Goal: Task Accomplishment & Management: Manage account settings

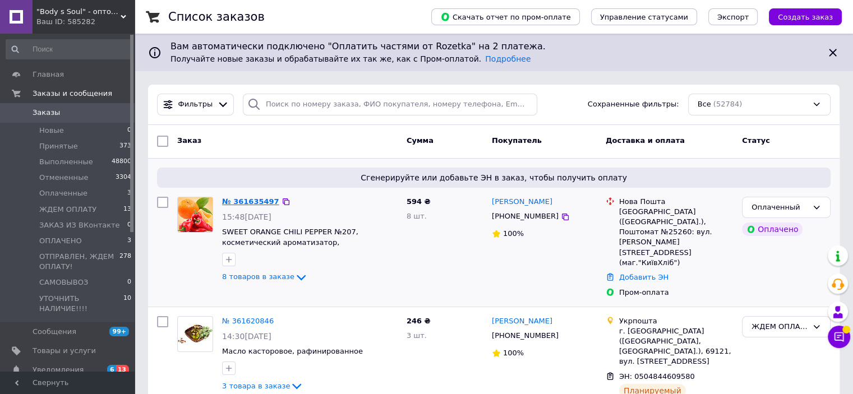
click at [249, 204] on link "№ 361635497" at bounding box center [250, 201] width 57 height 8
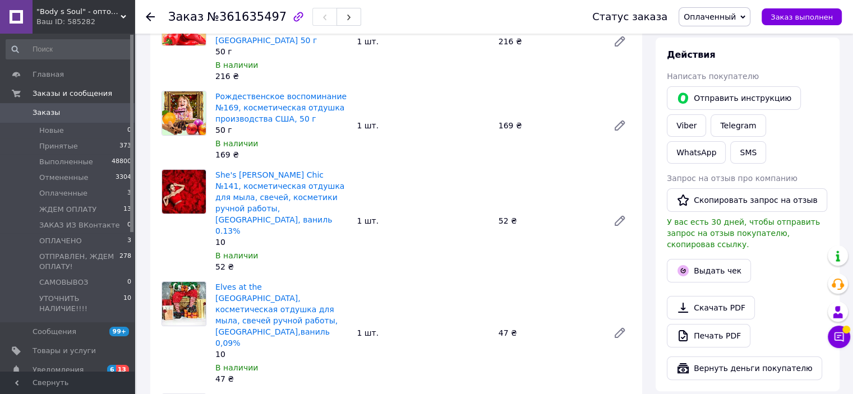
scroll to position [224, 0]
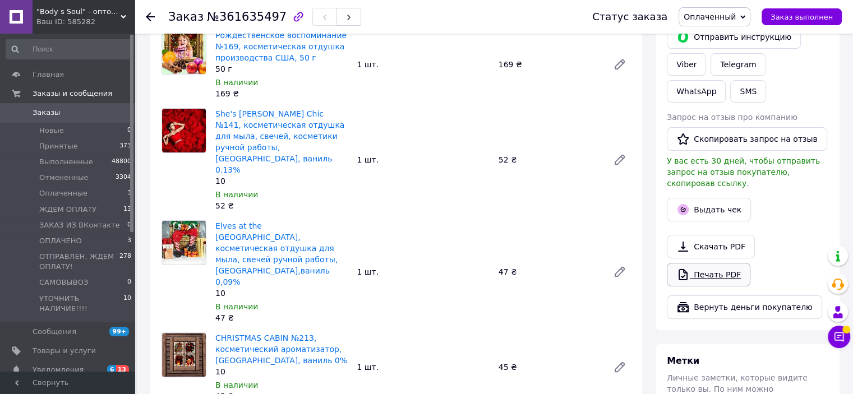
click at [716, 264] on link "Печать PDF" at bounding box center [709, 275] width 84 height 24
click at [73, 208] on span "ЖДЕМ ОПЛАТУ" at bounding box center [67, 210] width 57 height 10
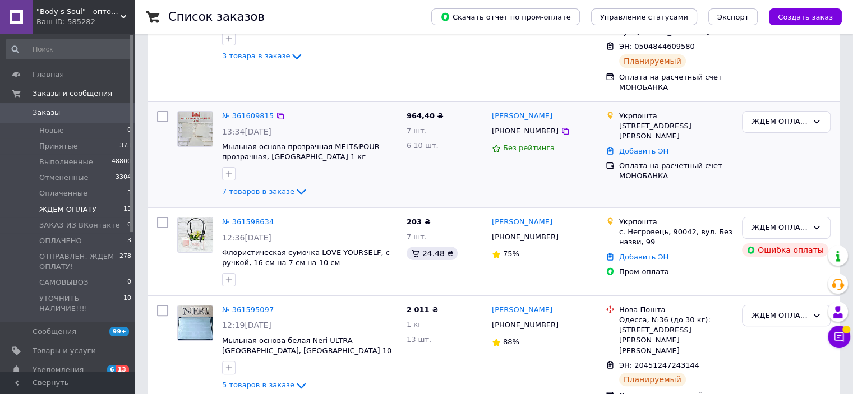
scroll to position [224, 0]
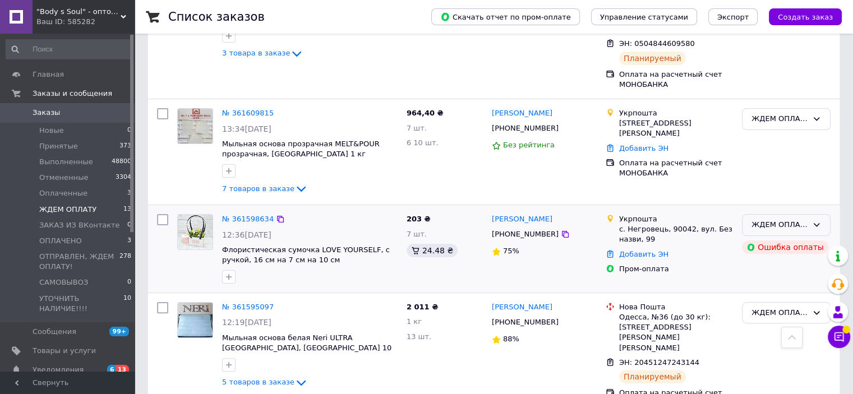
click at [820, 214] on div "ЖДЕМ ОПЛАТУ" at bounding box center [786, 225] width 89 height 22
click at [781, 296] on li "ОПЛАЧЕНО" at bounding box center [787, 306] width 88 height 21
click at [245, 109] on link "№ 361609815" at bounding box center [248, 113] width 52 height 8
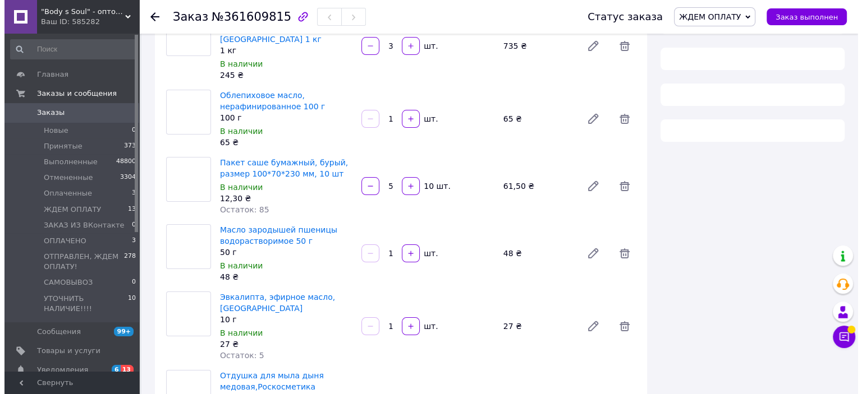
scroll to position [224, 0]
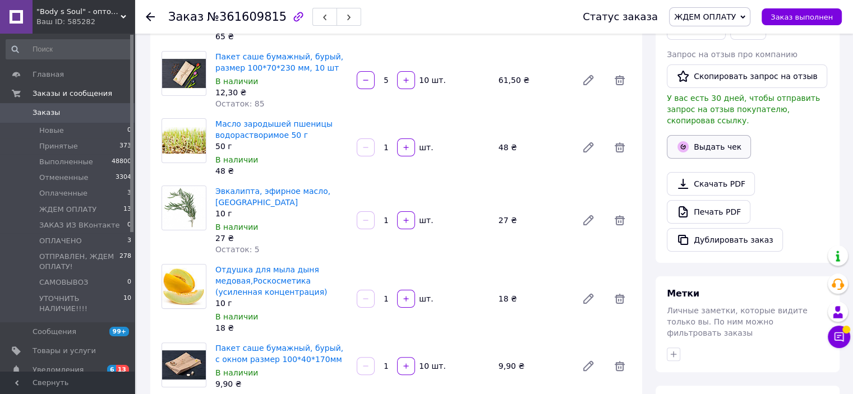
click at [725, 135] on button "Выдать чек" at bounding box center [709, 147] width 84 height 24
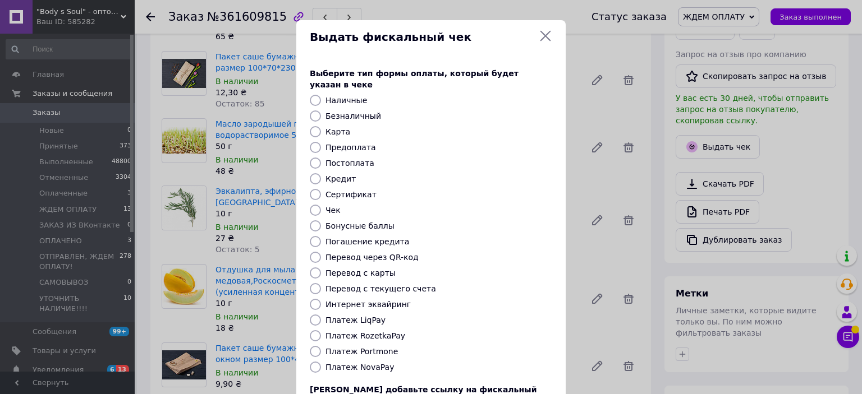
click at [313, 268] on input "Перевод с карты" at bounding box center [315, 273] width 11 height 11
radio input "true"
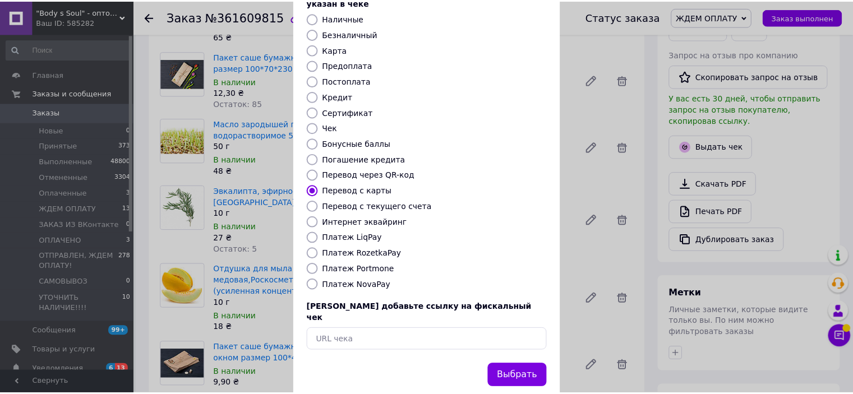
scroll to position [87, 0]
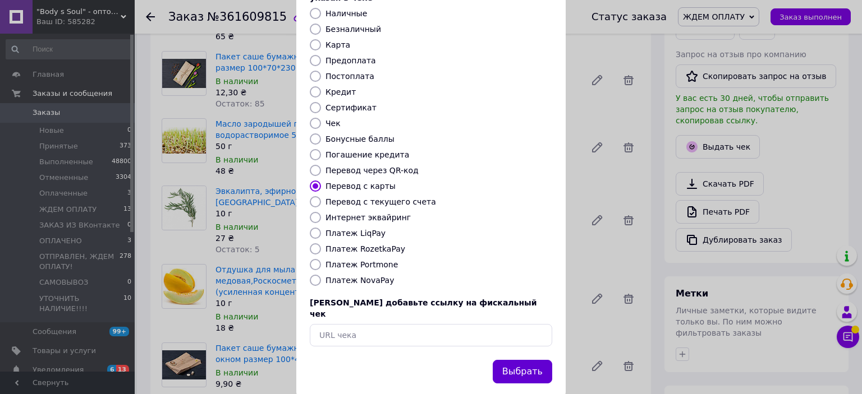
click at [529, 360] on button "Выбрать" at bounding box center [522, 372] width 59 height 24
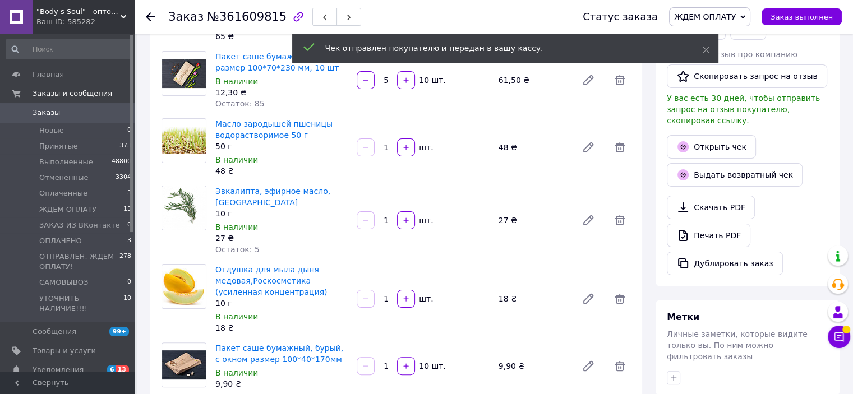
click at [736, 17] on span "ЖДЕМ ОПЛАТУ" at bounding box center [705, 16] width 62 height 9
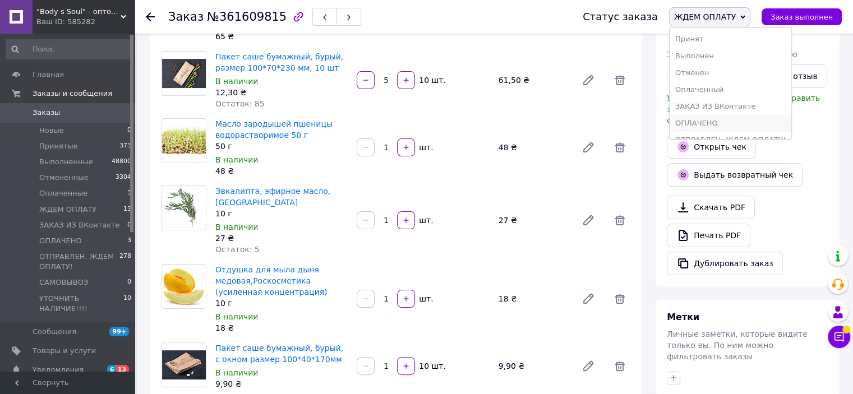
click at [730, 123] on li "ОПЛАЧЕНО" at bounding box center [731, 123] width 122 height 17
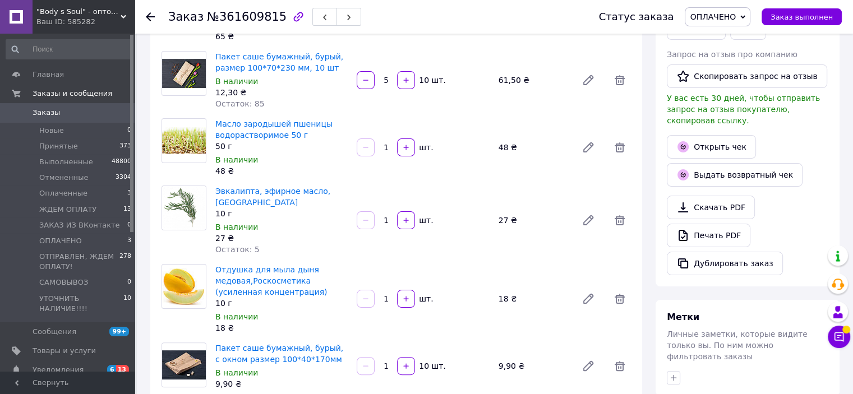
click at [146, 10] on div at bounding box center [157, 17] width 22 height 34
click at [153, 15] on icon at bounding box center [150, 16] width 9 height 9
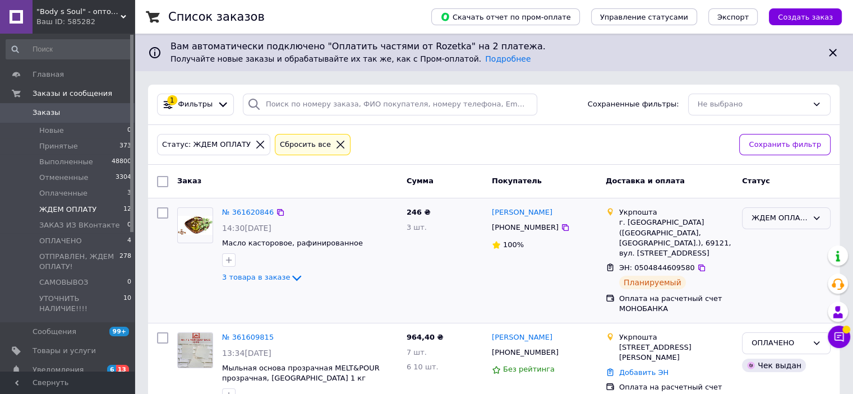
click at [775, 218] on div "ЖДЕМ ОПЛАТУ" at bounding box center [780, 219] width 56 height 12
click at [757, 263] on li "Выполнен" at bounding box center [787, 262] width 88 height 21
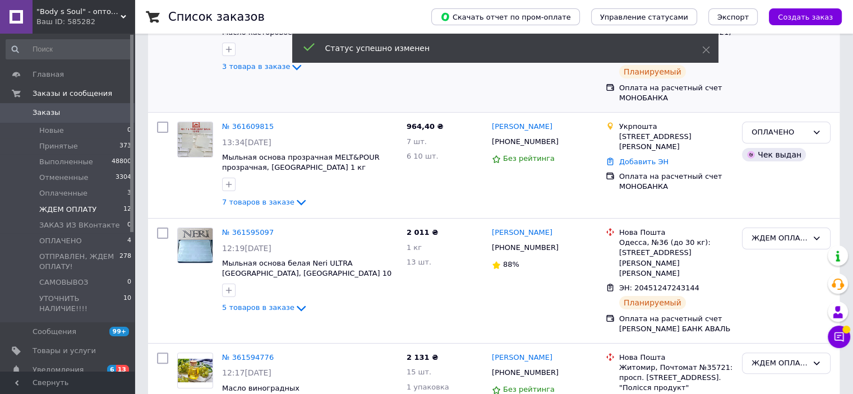
scroll to position [224, 0]
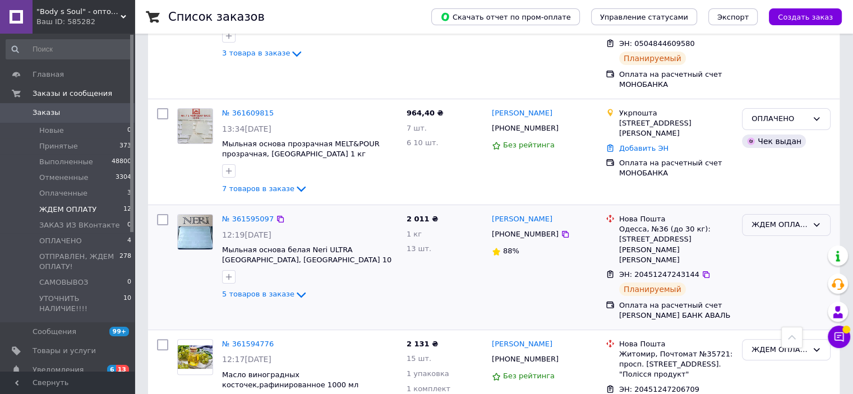
click at [774, 219] on div "ЖДЕМ ОПЛАТУ" at bounding box center [780, 225] width 56 height 12
click at [775, 259] on li "Выполнен" at bounding box center [787, 269] width 88 height 21
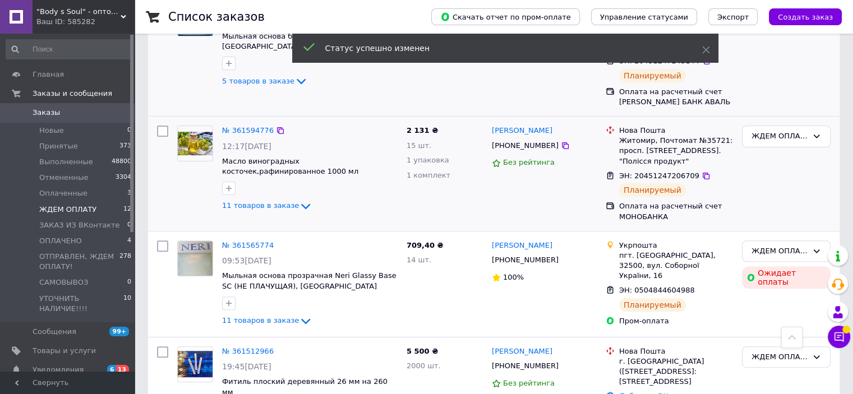
scroll to position [337, 0]
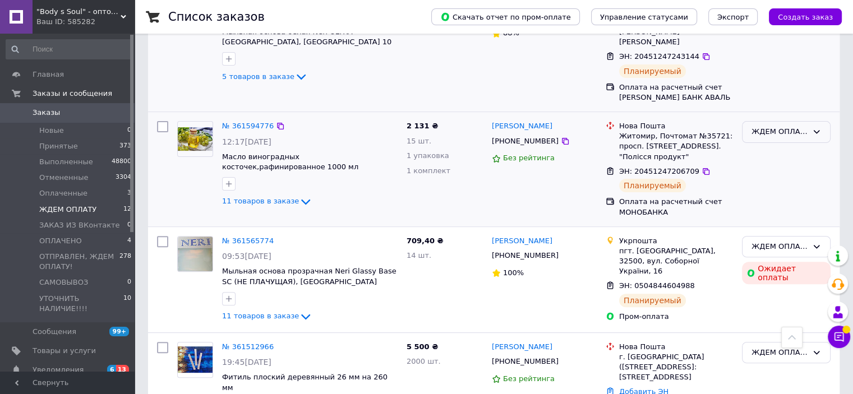
click at [774, 126] on div "ЖДЕМ ОПЛАТУ" at bounding box center [780, 132] width 56 height 12
click at [774, 165] on li "Выполнен" at bounding box center [787, 175] width 88 height 21
click at [775, 241] on div "ЖДЕМ ОПЛАТУ" at bounding box center [780, 247] width 56 height 12
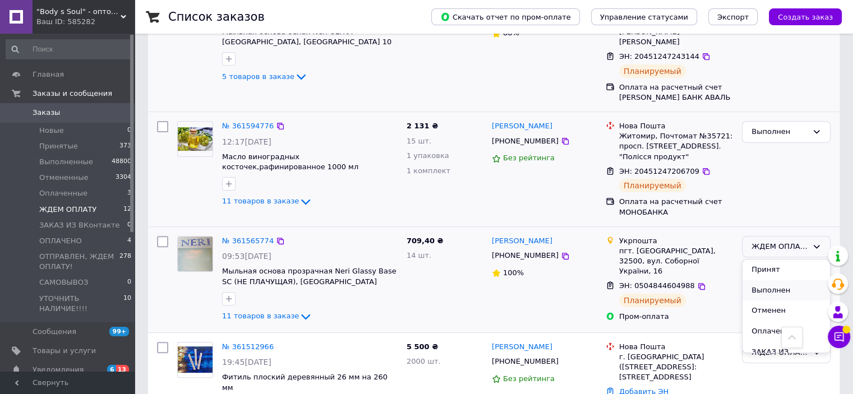
click at [774, 280] on li "Выполнен" at bounding box center [787, 290] width 88 height 21
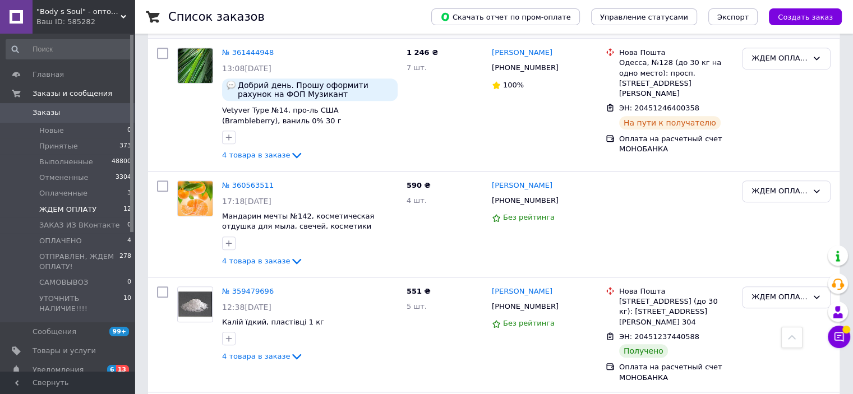
scroll to position [841, 0]
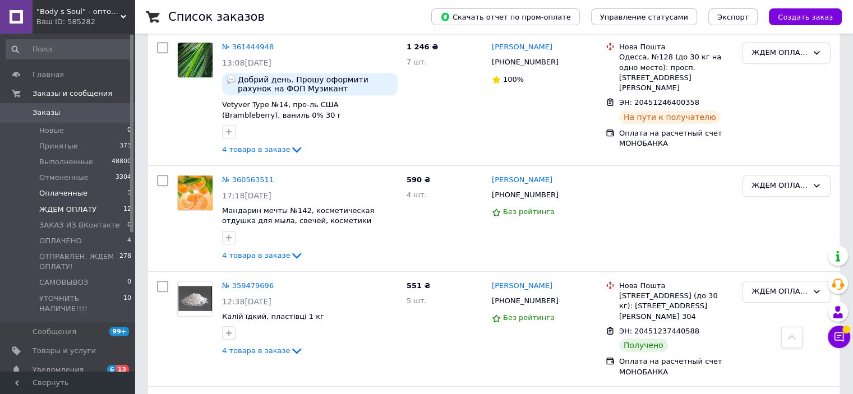
click at [68, 195] on span "Оплаченные" at bounding box center [63, 193] width 48 height 10
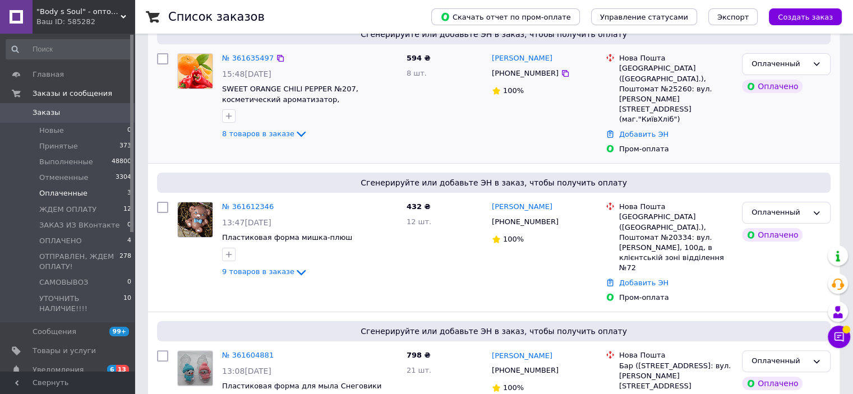
scroll to position [204, 0]
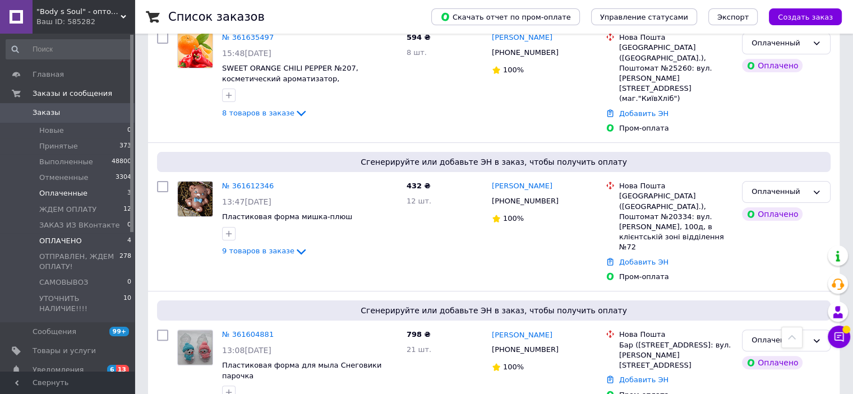
click at [72, 241] on span "ОПЛАЧЕНО" at bounding box center [60, 241] width 43 height 10
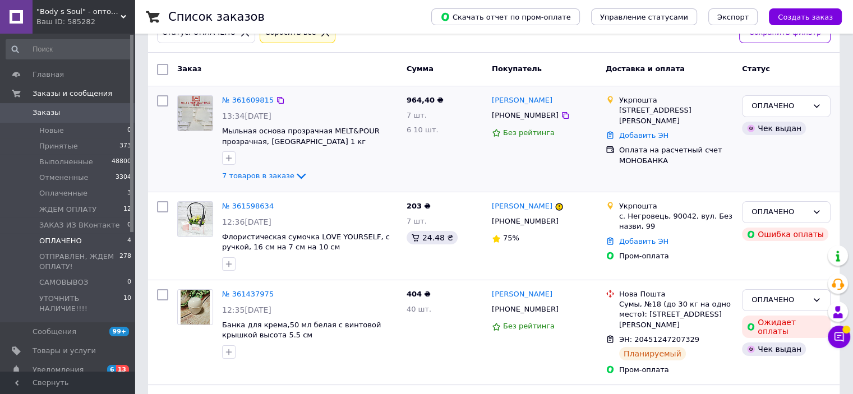
scroll to position [168, 0]
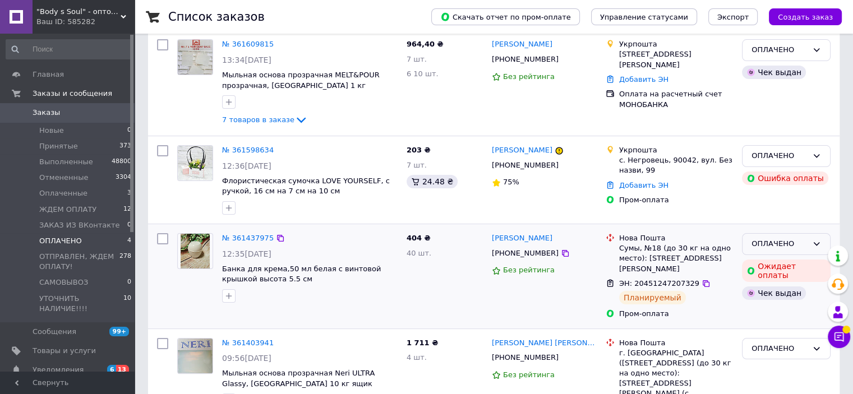
click at [815, 242] on icon at bounding box center [817, 243] width 6 height 3
click at [792, 287] on li "Выполнен" at bounding box center [787, 288] width 88 height 21
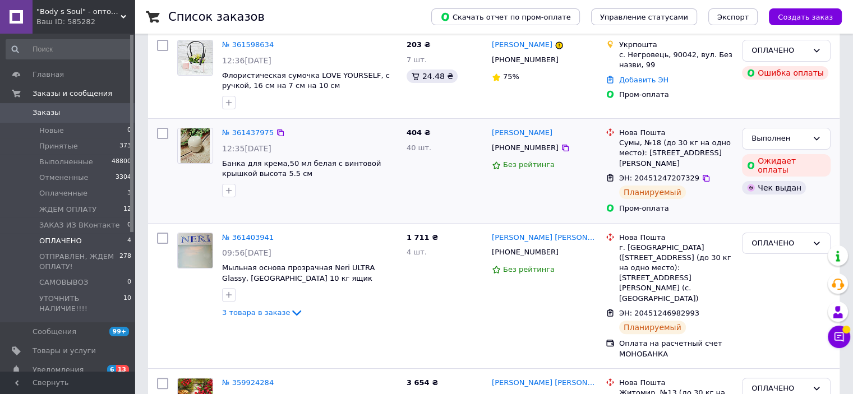
scroll to position [280, 0]
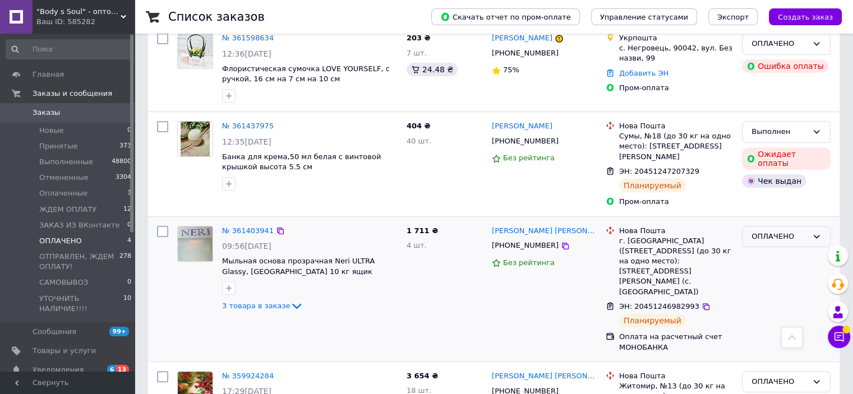
click at [788, 231] on div "ОПЛАЧЕНО" at bounding box center [780, 237] width 56 height 12
click at [770, 272] on li "Выполнен" at bounding box center [787, 280] width 88 height 21
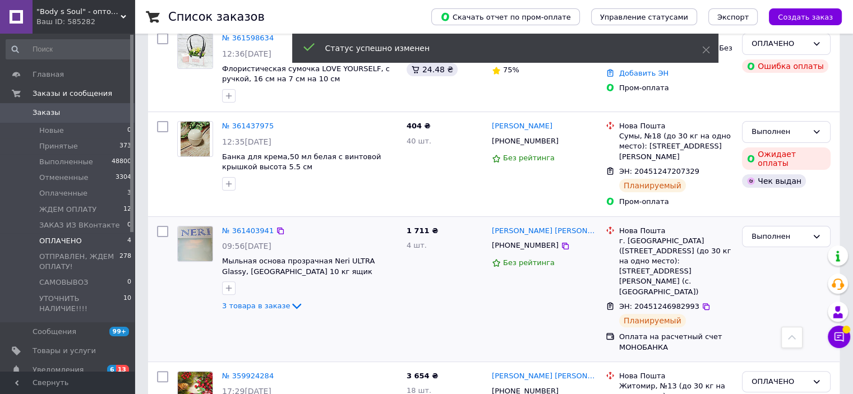
scroll to position [325, 0]
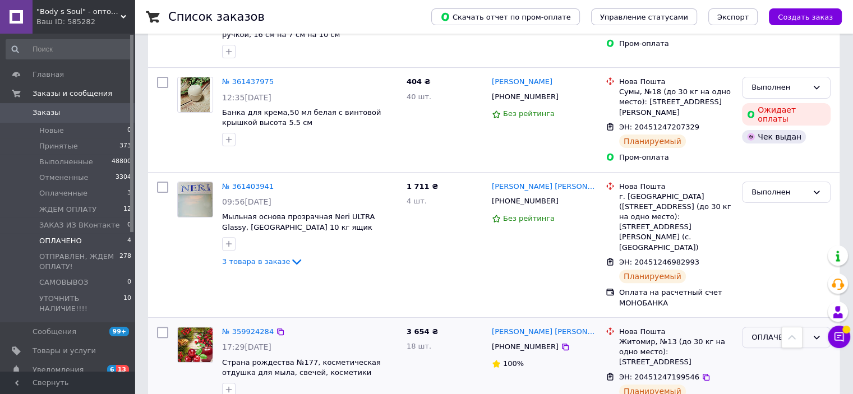
click at [771, 332] on div "ОПЛАЧЕНО" at bounding box center [780, 338] width 56 height 12
click at [760, 371] on li "Выполнен" at bounding box center [787, 381] width 88 height 21
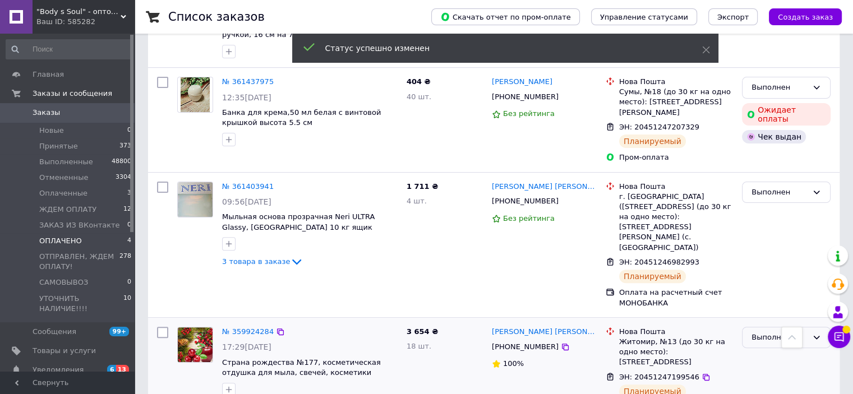
scroll to position [100, 0]
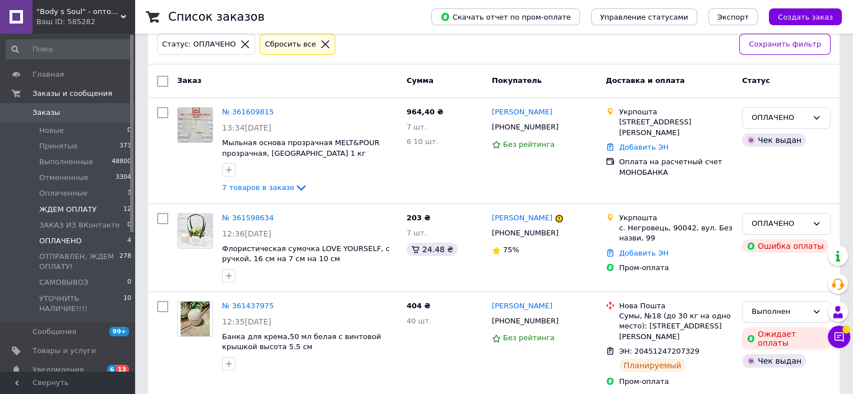
click at [71, 208] on span "ЖДЕМ ОПЛАТУ" at bounding box center [67, 210] width 57 height 10
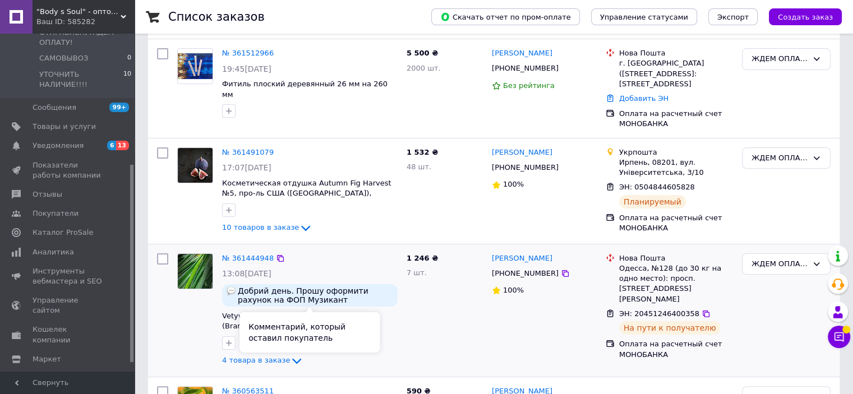
scroll to position [168, 0]
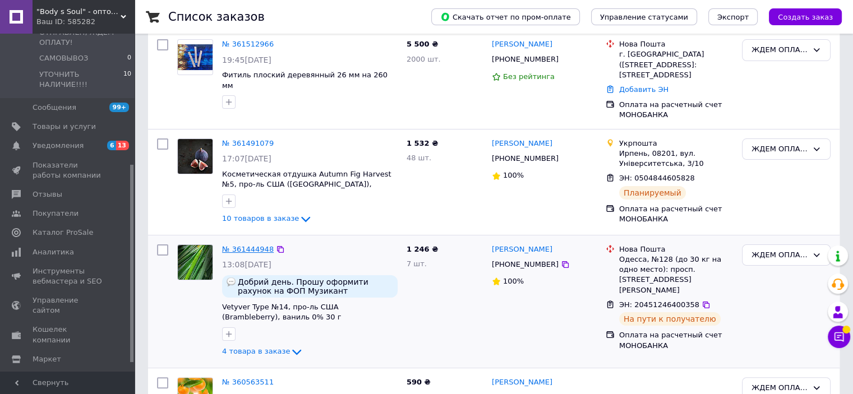
click at [242, 247] on link "№ 361444948" at bounding box center [248, 249] width 52 height 8
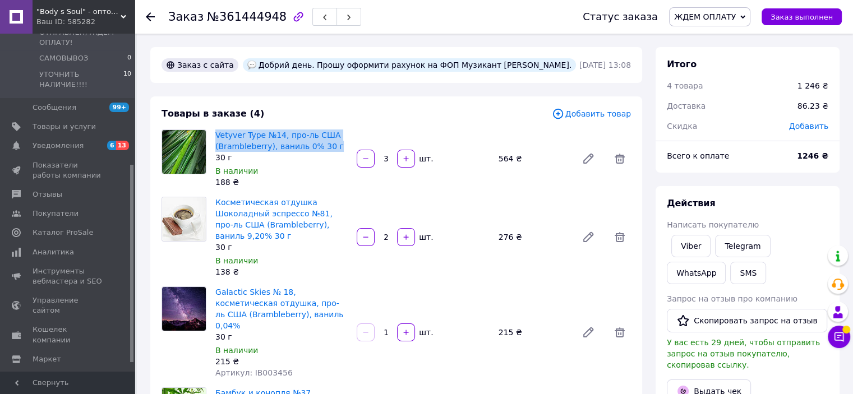
drag, startPoint x: 332, startPoint y: 145, endPoint x: 214, endPoint y: 139, distance: 118.0
click at [214, 139] on div "Vetyver Type №14, про-ль США (Brambleberry), ваниль 0% 30 г 30 г В наличии 188 ₴" at bounding box center [281, 158] width 141 height 63
copy link "Vetyver Type №14, про-ль США (Brambleberry), ваниль 0% 30 г"
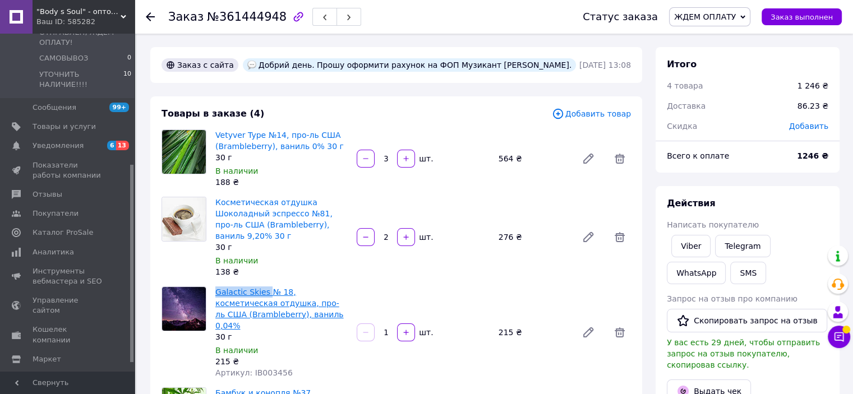
drag, startPoint x: 214, startPoint y: 291, endPoint x: 267, endPoint y: 291, distance: 53.3
click at [267, 291] on div "Galactic Skies № 18, косметическая отдушка, про-ль США (Brambleberry), ваниль 0…" at bounding box center [281, 332] width 141 height 96
copy link "Galactic Skies"
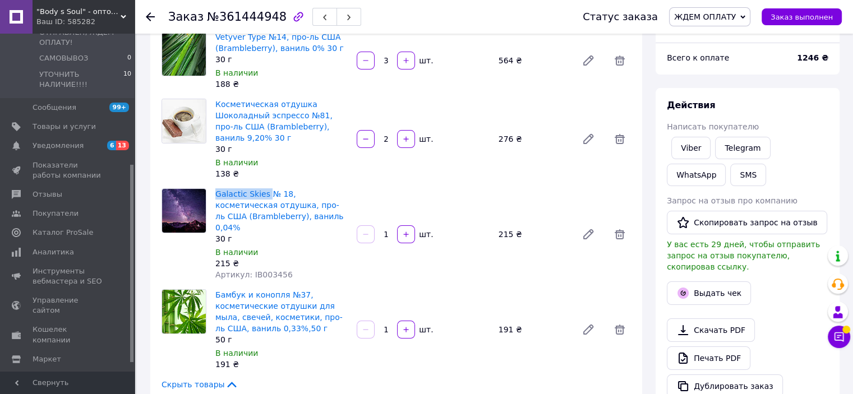
scroll to position [112, 0]
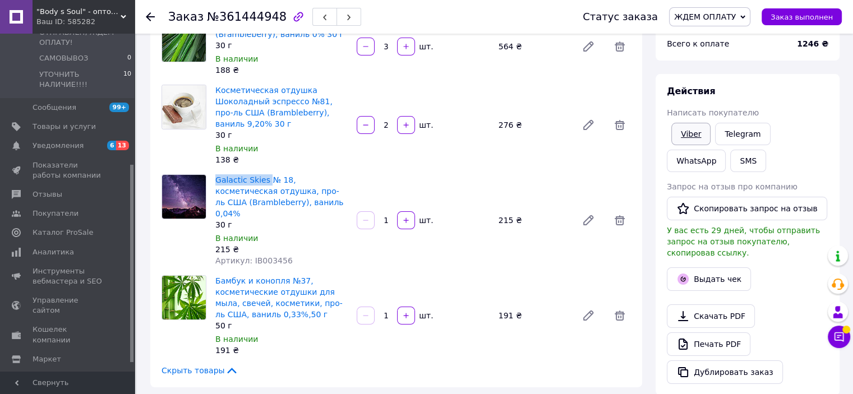
click at [700, 132] on link "Viber" at bounding box center [690, 134] width 39 height 22
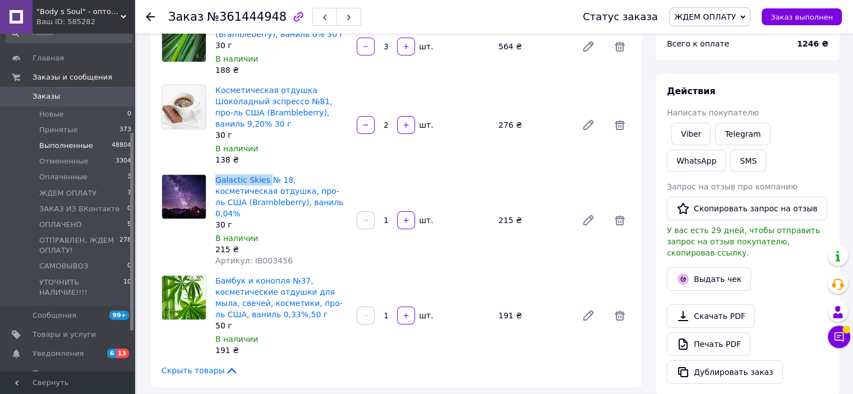
scroll to position [0, 0]
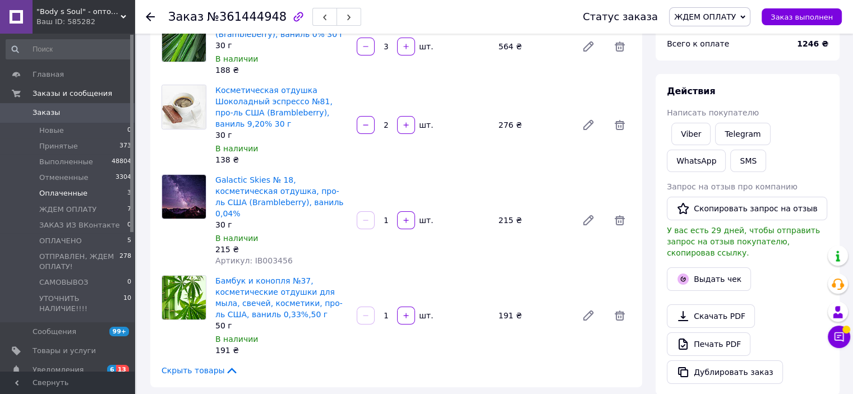
click at [71, 194] on span "Оплаченные" at bounding box center [63, 193] width 48 height 10
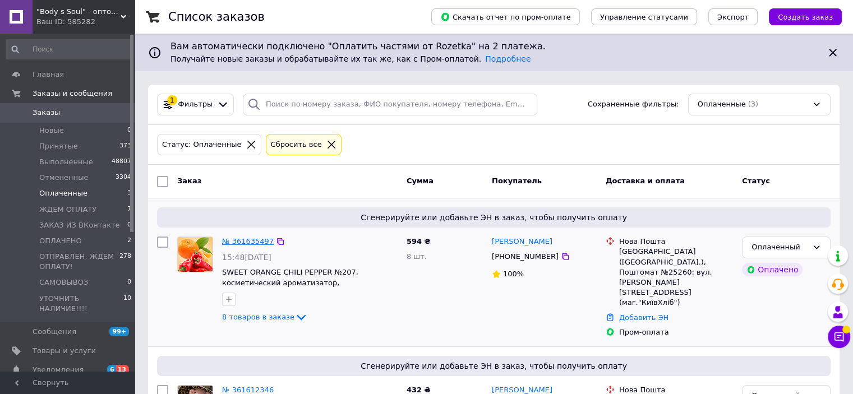
click at [247, 237] on link "№ 361635497" at bounding box center [248, 241] width 52 height 8
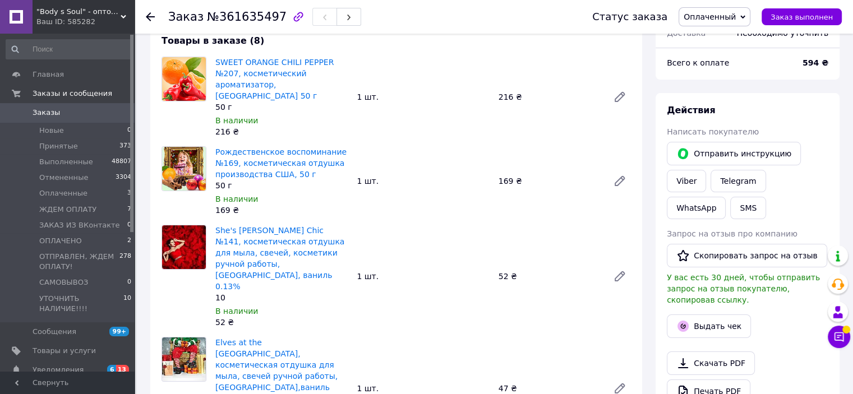
scroll to position [168, 0]
